Goal: Transaction & Acquisition: Register for event/course

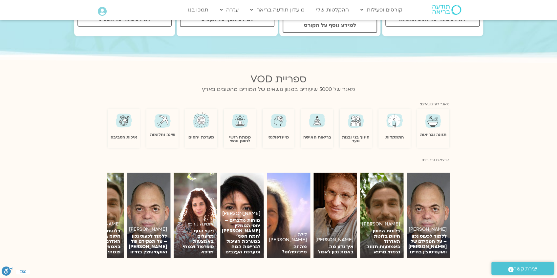
scroll to position [437, 0]
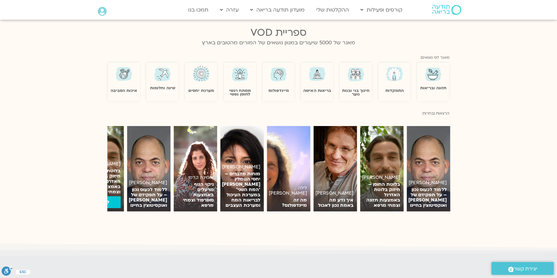
click at [110, 156] on div "יגאל קוטין בלוטת החוסן – חיזוק בלוטת האדרנל באמצעות תזונה וצמחי מרפא לצפייה" at bounding box center [101, 184] width 43 height 56
click at [104, 170] on div "אומינה קדמי ניקוי הגוף מרעלים באמצעות סופרפוד וצמחי מרפא לצפייה תמיר אשמן ללמוד…" at bounding box center [278, 168] width 359 height 85
click at [454, 161] on div "אומינה קדמי ניקוי הגוף מרעלים באמצעות סופרפוד וצמחי מרפא לצפייה תמיר אשמן ללמוד…" at bounding box center [278, 168] width 359 height 85
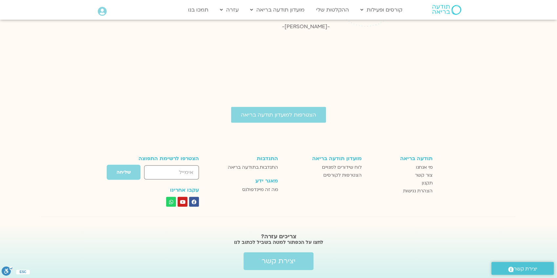
scroll to position [967, 0]
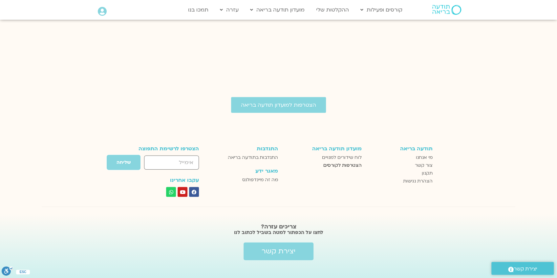
click at [355, 161] on span "הצטרפות לקורסים" at bounding box center [342, 165] width 38 height 8
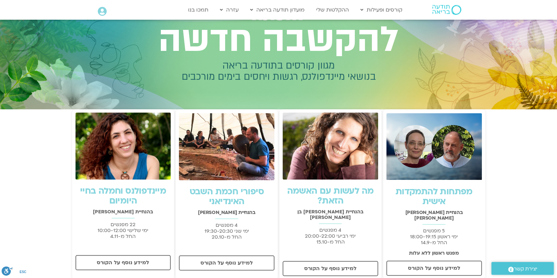
scroll to position [66, 0]
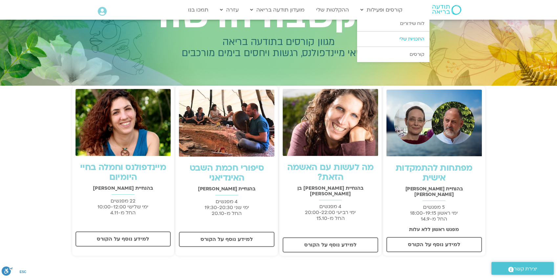
click at [375, 41] on link "התכניות שלי" at bounding box center [393, 39] width 72 height 15
click at [406, 39] on link "התכניות שלי" at bounding box center [393, 39] width 72 height 15
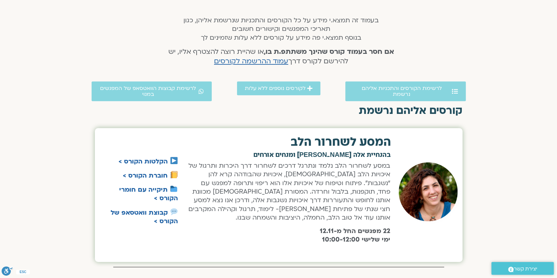
scroll to position [131, 0]
